Goal: Navigation & Orientation: Find specific page/section

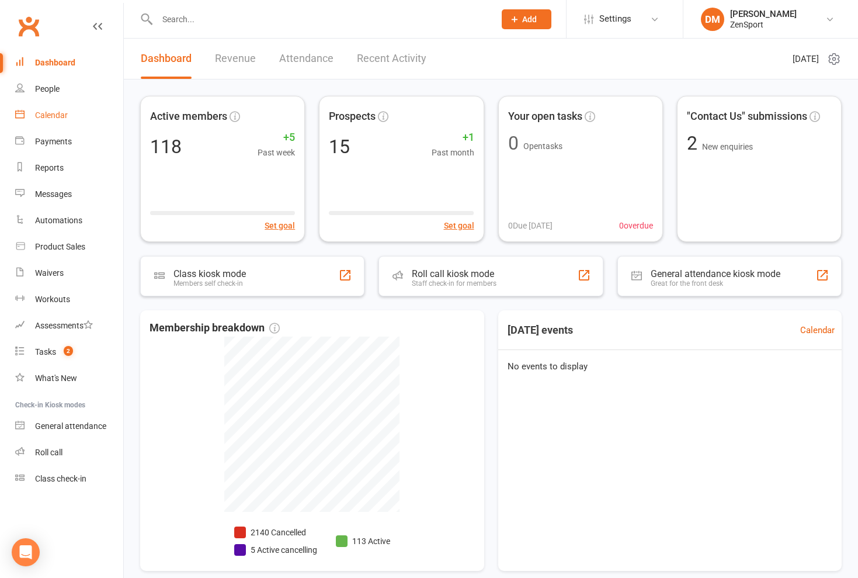
click at [54, 116] on div "Calendar" at bounding box center [51, 114] width 33 height 9
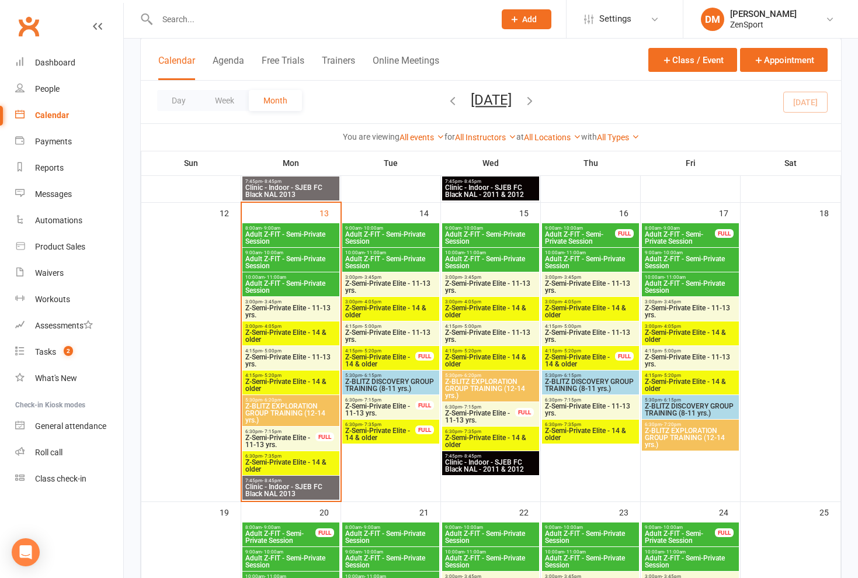
scroll to position [602, 0]
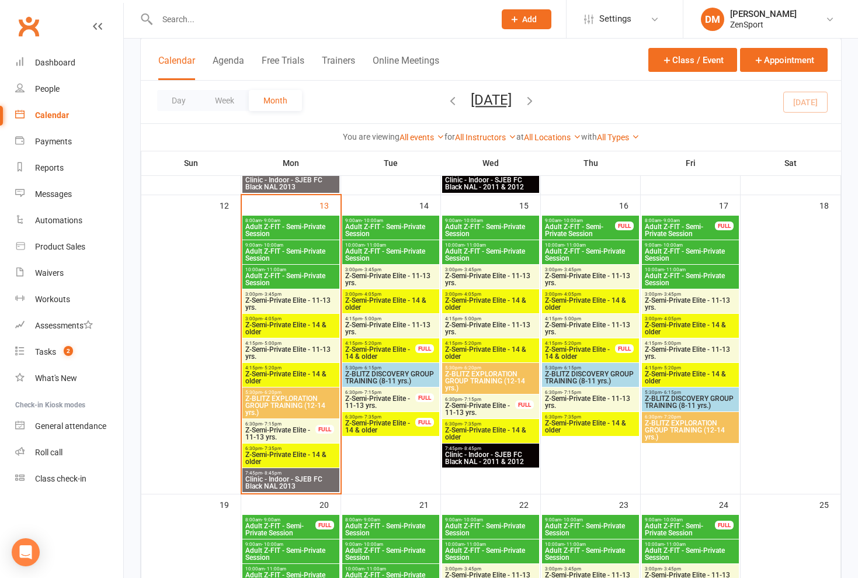
click at [367, 325] on span "Z-Semi-Private Elite - 11-13 yrs." at bounding box center [391, 328] width 92 height 14
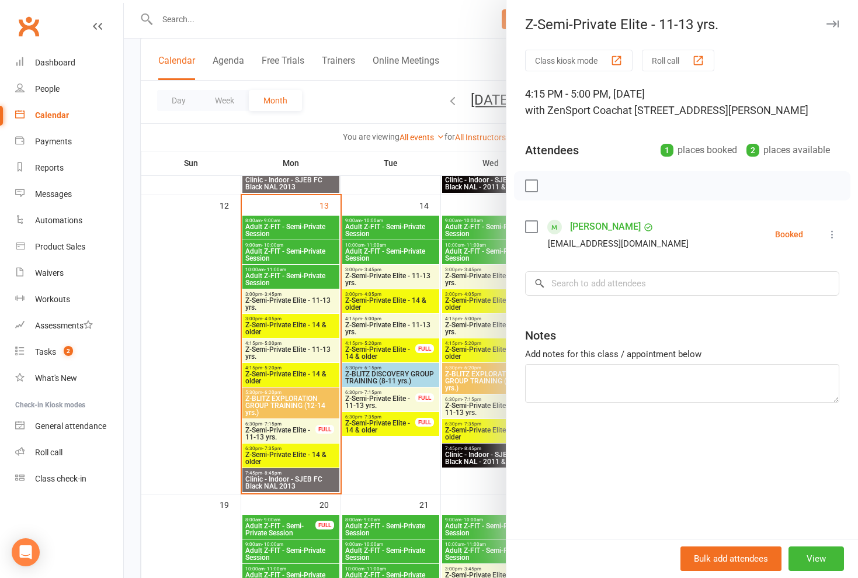
click at [367, 325] on div at bounding box center [491, 289] width 735 height 578
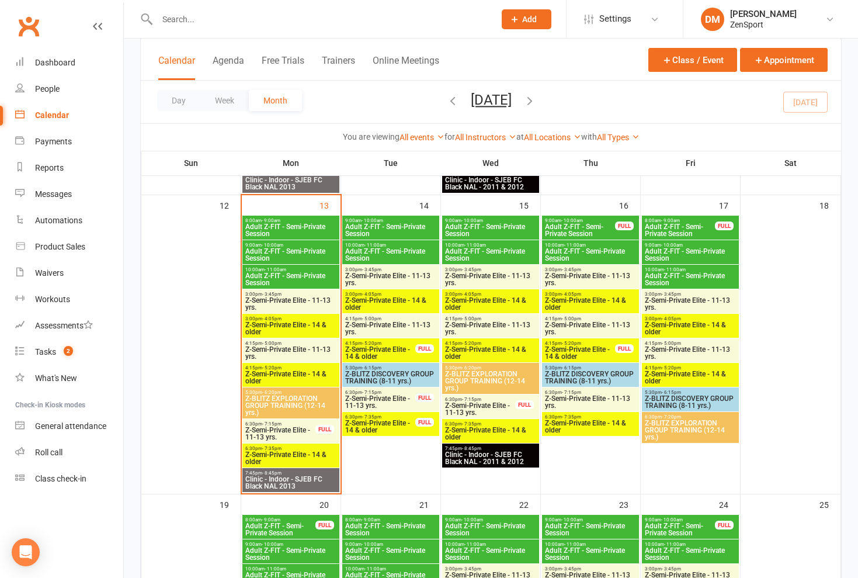
click at [367, 349] on span "Z-Semi-Private Elite - 14 & older" at bounding box center [380, 353] width 71 height 14
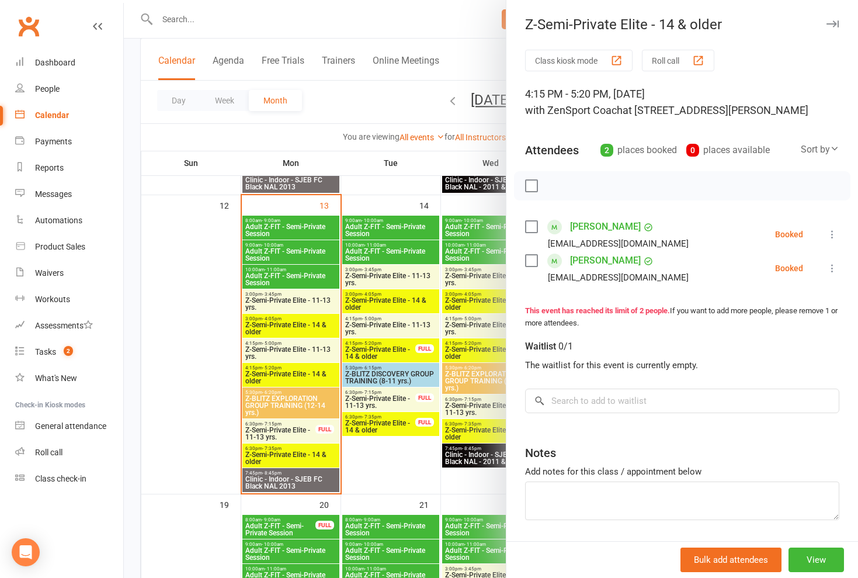
click at [367, 349] on div at bounding box center [491, 289] width 735 height 578
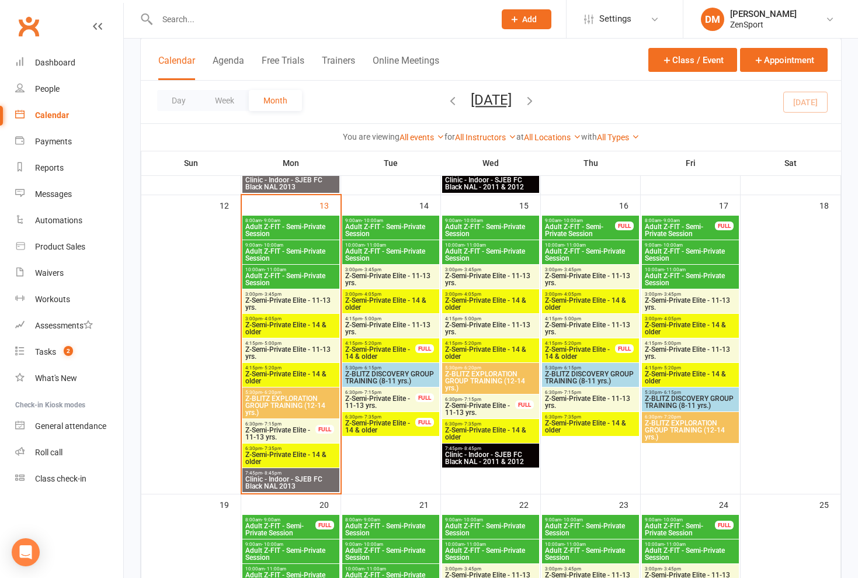
click at [367, 370] on span "Z-BLITZ DISCOVERY GROUP TRAINING (8-11 yrs.)" at bounding box center [391, 377] width 92 height 14
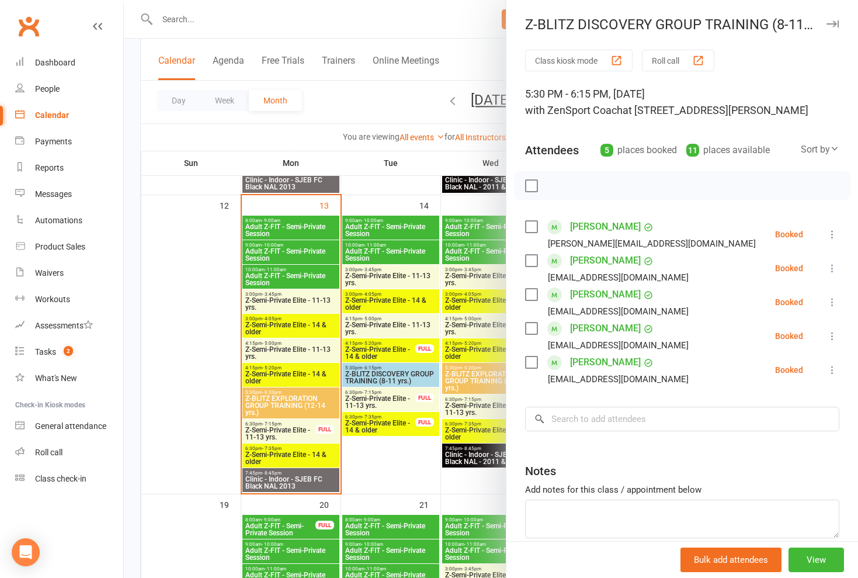
click at [367, 370] on div at bounding box center [491, 289] width 735 height 578
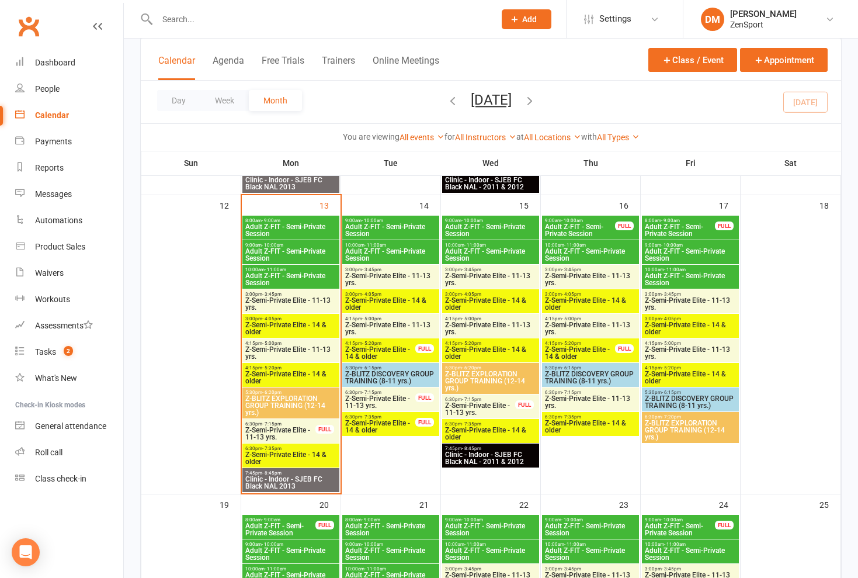
click at [367, 397] on span "Z-Semi-Private Elite - 11-13 yrs." at bounding box center [380, 402] width 71 height 14
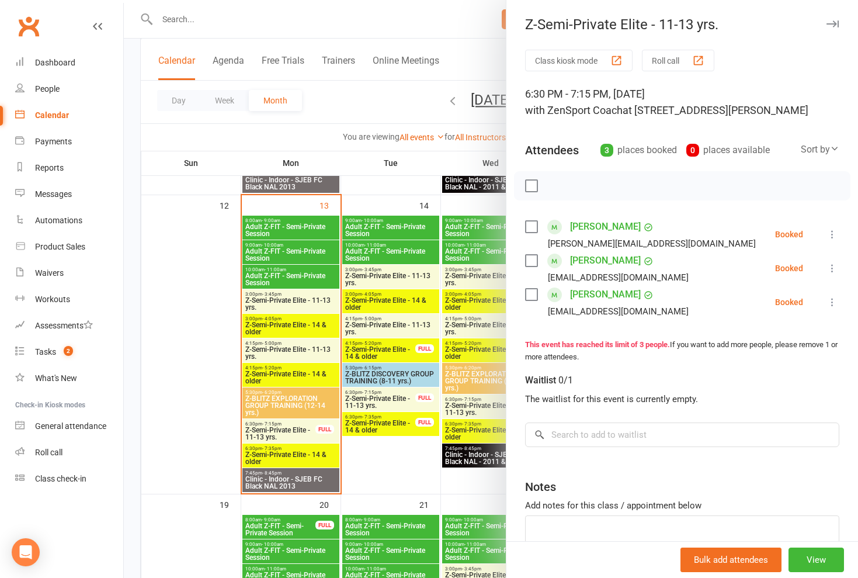
click at [367, 397] on div at bounding box center [491, 289] width 735 height 578
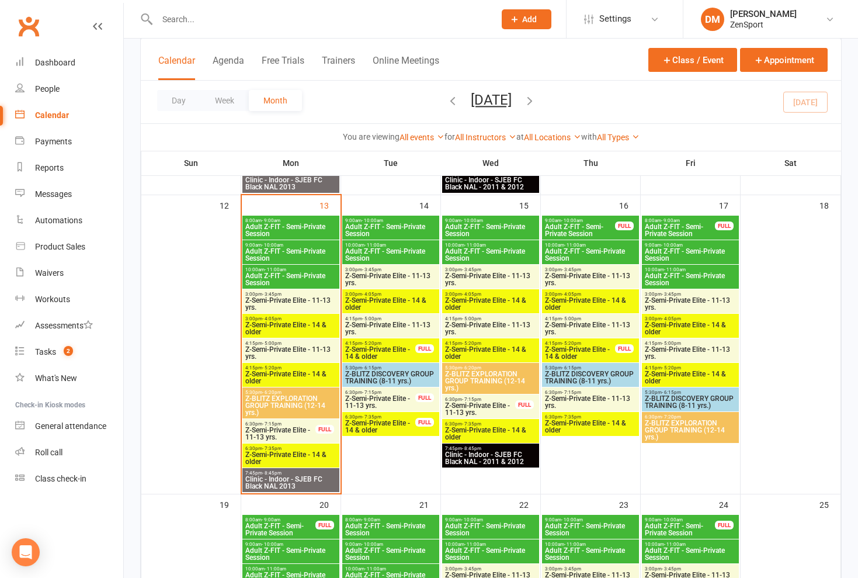
click at [367, 422] on span "Z-Semi-Private Elite - 14 & older" at bounding box center [380, 427] width 71 height 14
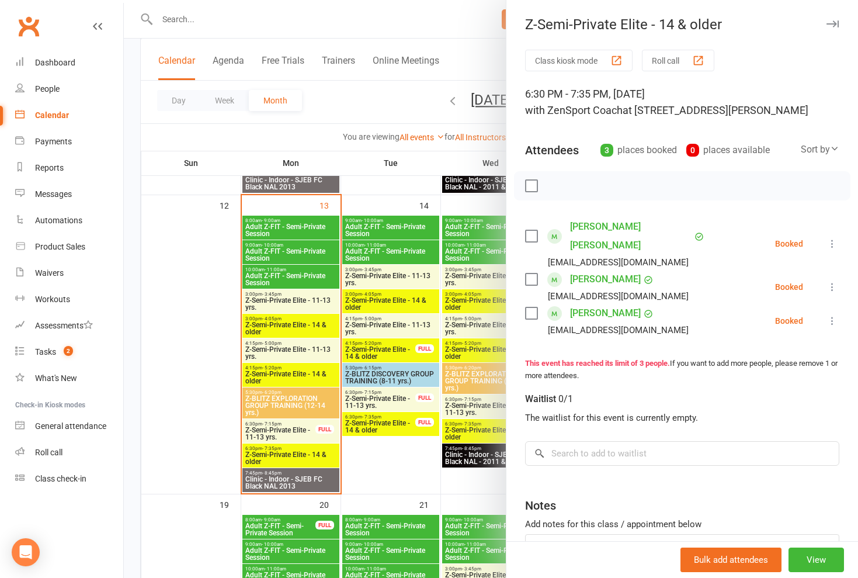
click at [367, 416] on div at bounding box center [491, 289] width 735 height 578
